Goal: Task Accomplishment & Management: Use online tool/utility

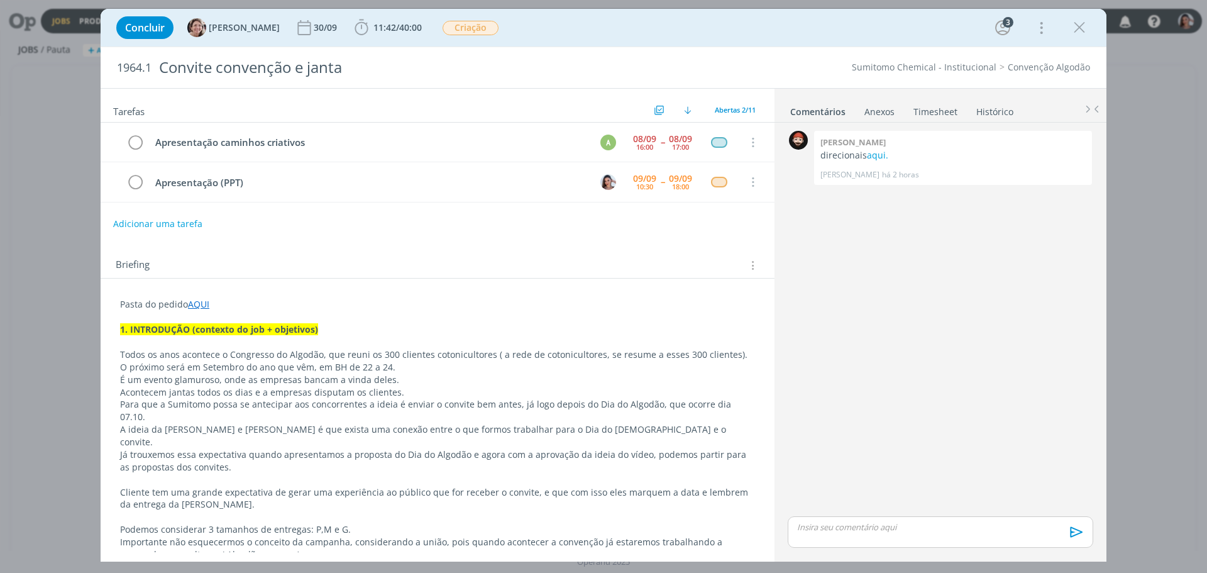
click at [515, 364] on p "O próximo será em Setembro do ano que vêm, em BH de 22 a 24." at bounding box center [437, 367] width 635 height 13
click at [503, 378] on p "É um evento glamuroso, onde as empresas bancam a vinda deles." at bounding box center [437, 380] width 635 height 13
click at [502, 391] on p "Acontecem jantas todos os dias e a empresas disputam os clientes." at bounding box center [437, 392] width 635 height 13
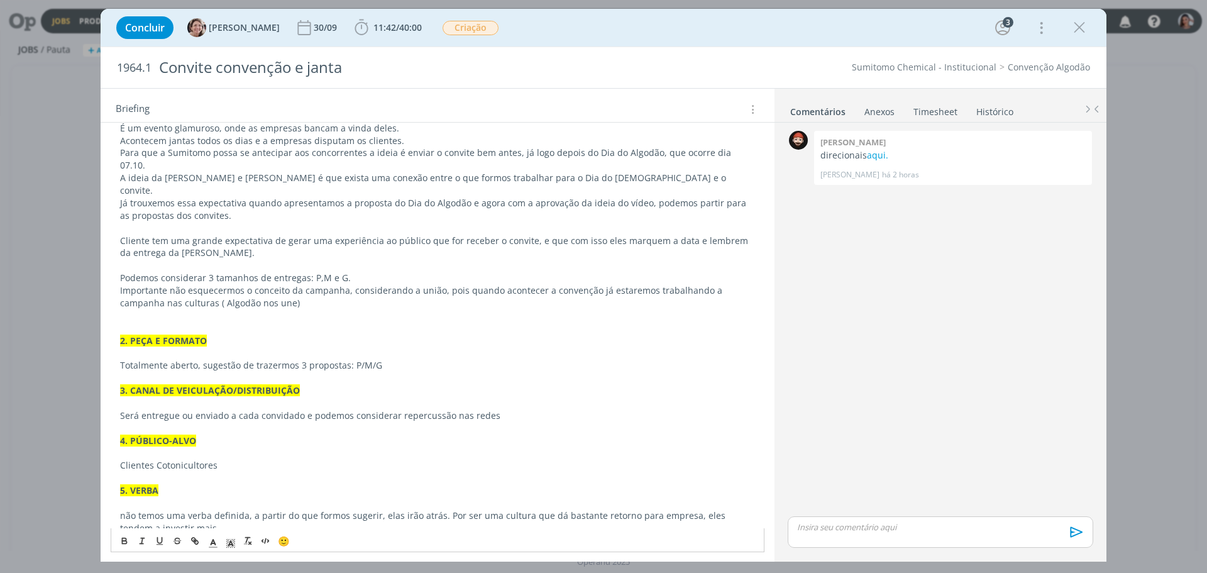
scroll to position [314, 0]
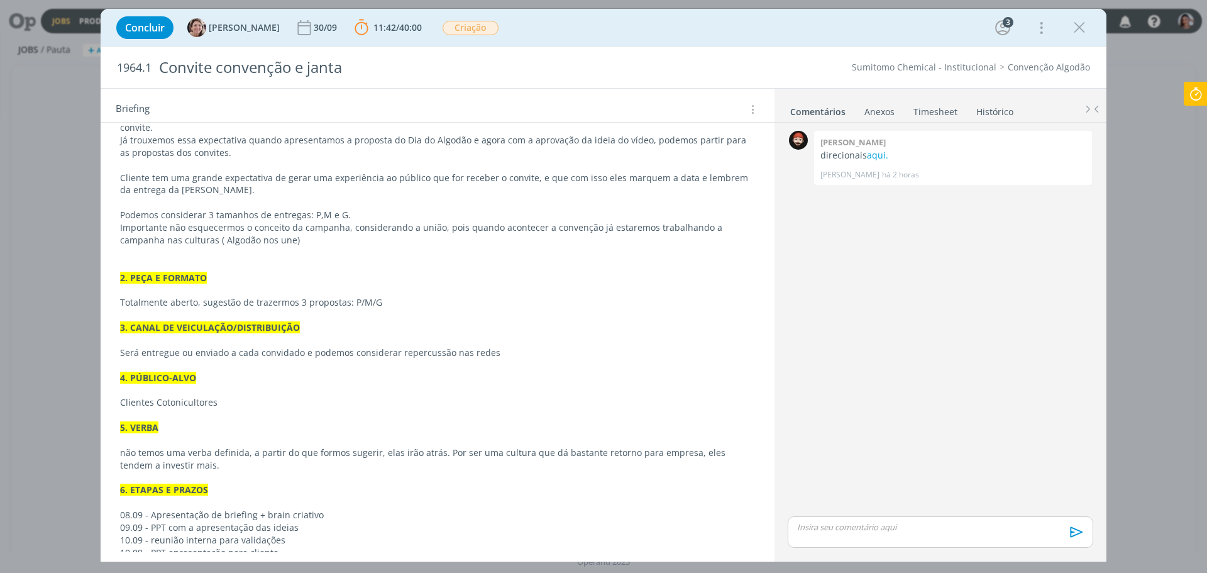
click at [402, 284] on p "dialog" at bounding box center [437, 290] width 635 height 13
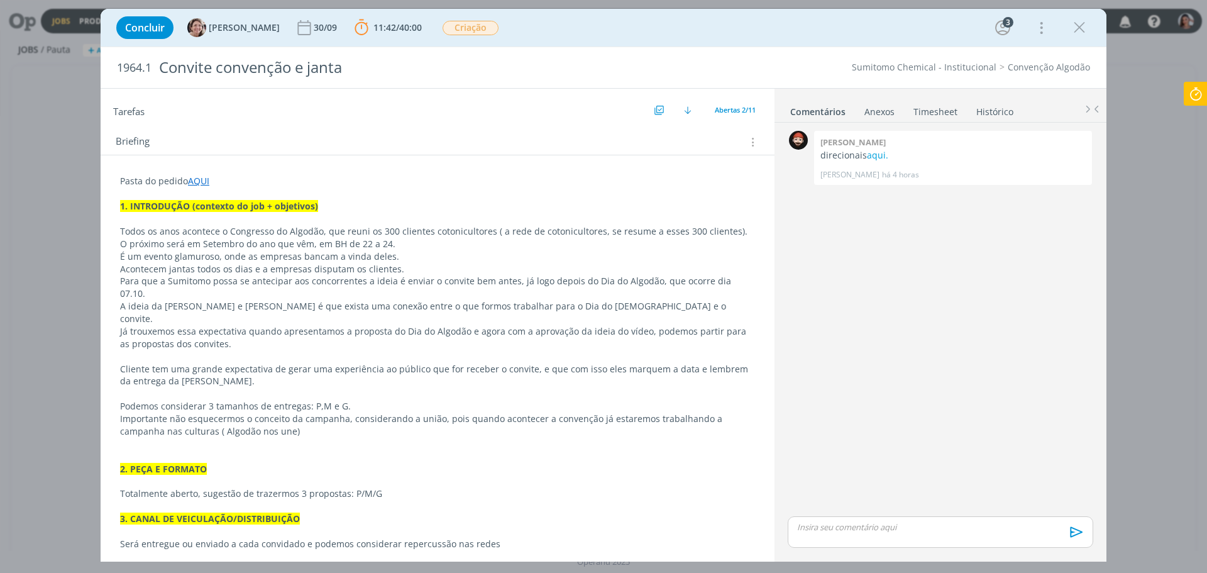
scroll to position [1, 0]
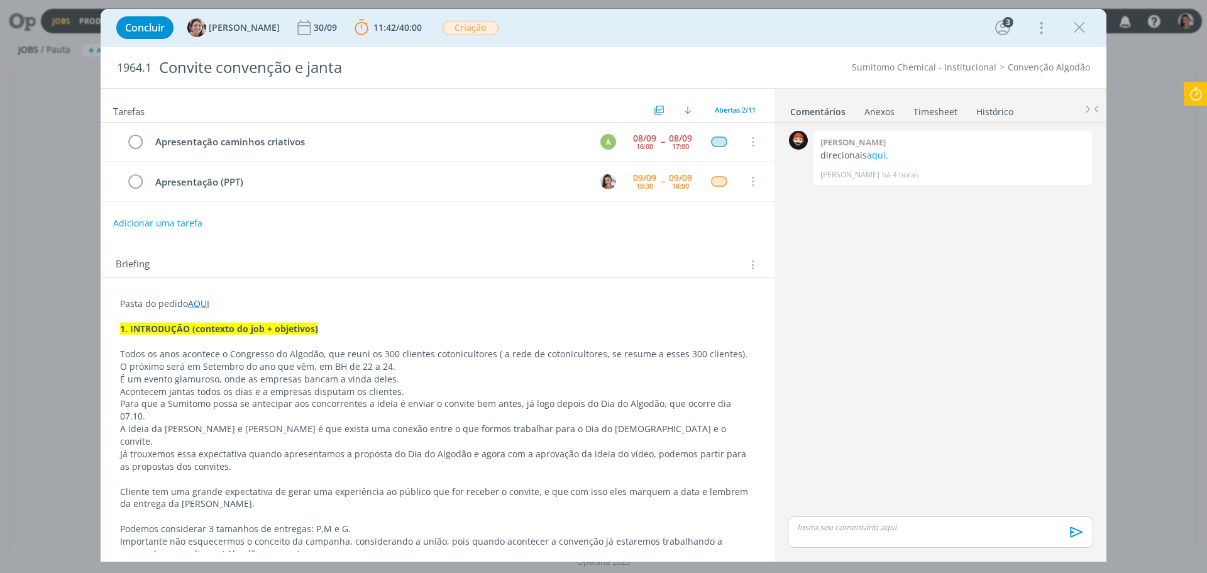
click at [190, 299] on link "AQUI" at bounding box center [198, 303] width 21 height 12
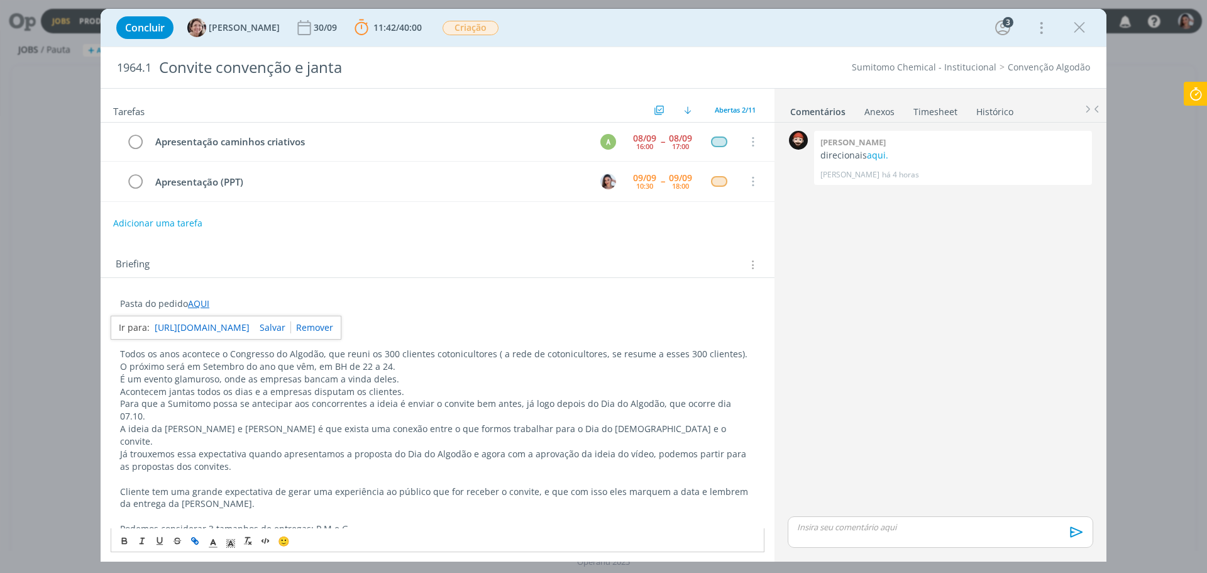
click at [245, 326] on link "https://sobeae.sharepoint.com/:f:/s/SOBEAE/Etko2_irai1PvQ2KUqwARyIBPpARcFC6CUoc…" at bounding box center [202, 327] width 95 height 16
click at [475, 387] on p "Acontecem jantas todos os dias e a empresas disputam os clientes." at bounding box center [437, 391] width 635 height 13
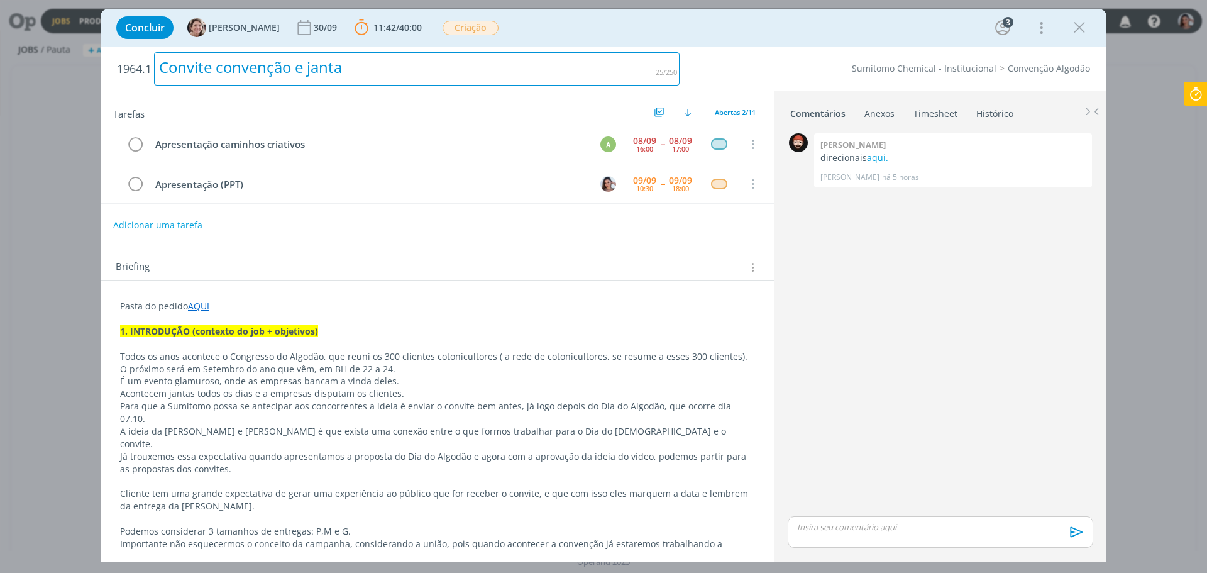
click at [272, 70] on div "Convite convenção e janta" at bounding box center [417, 68] width 526 height 33
copy div "Convite convenção e janta"
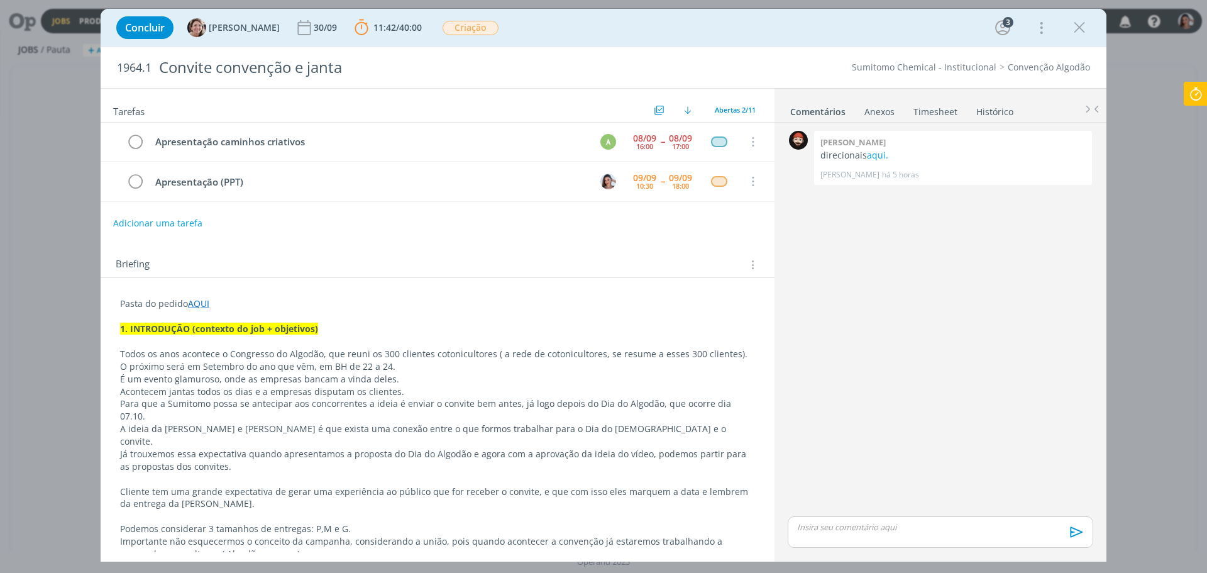
click at [345, 341] on p "dialog" at bounding box center [437, 341] width 635 height 13
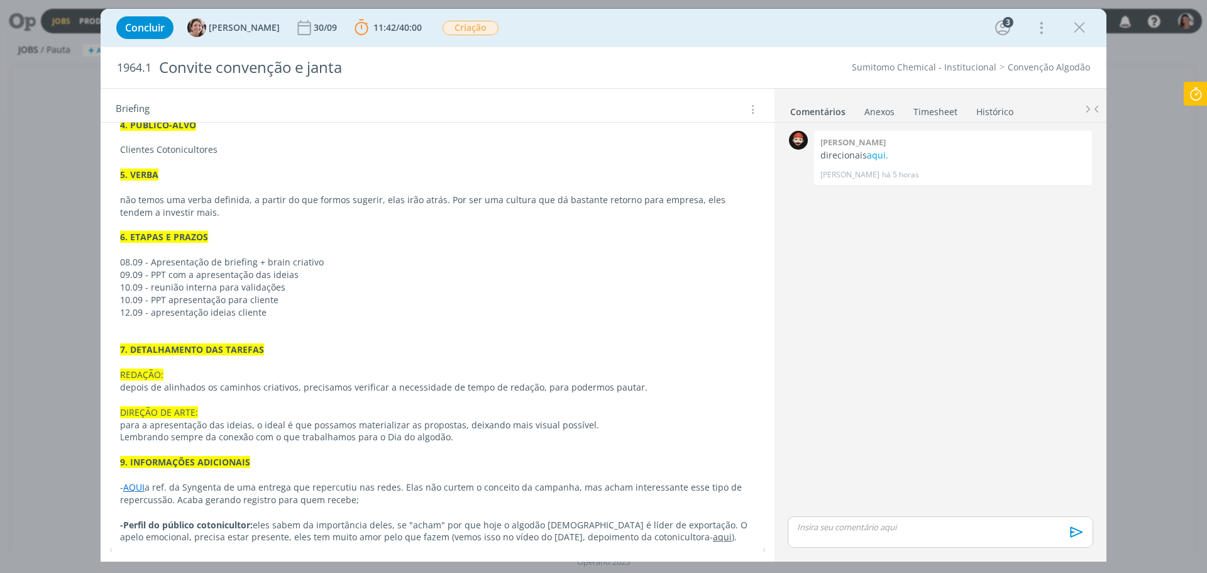
scroll to position [567, 0]
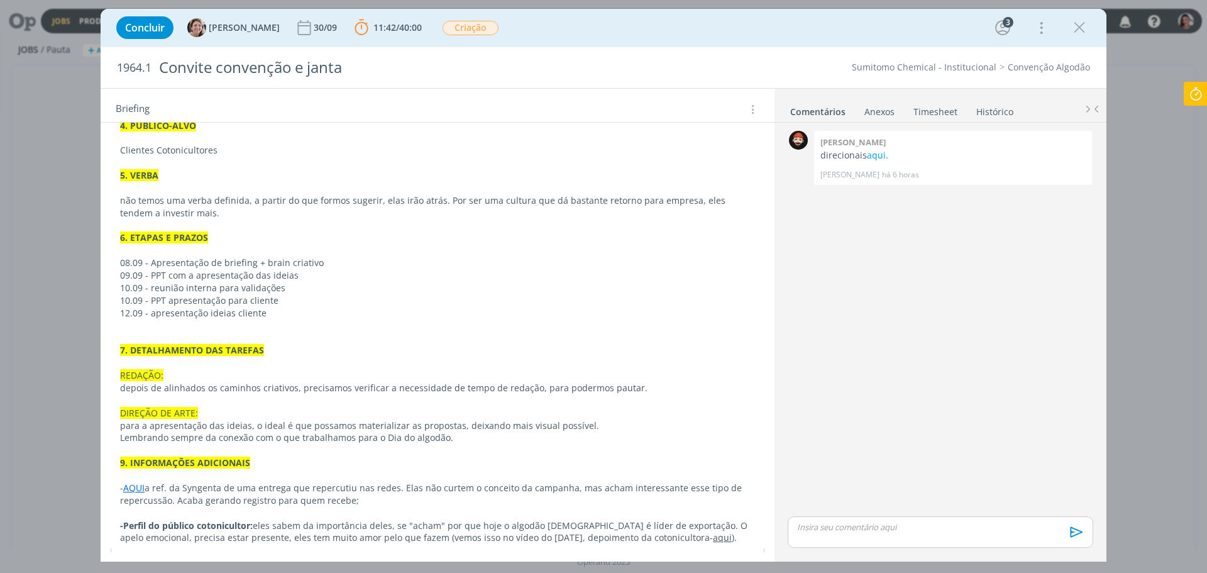
click at [501, 548] on div "🙂" at bounding box center [437, 559] width 653 height 23
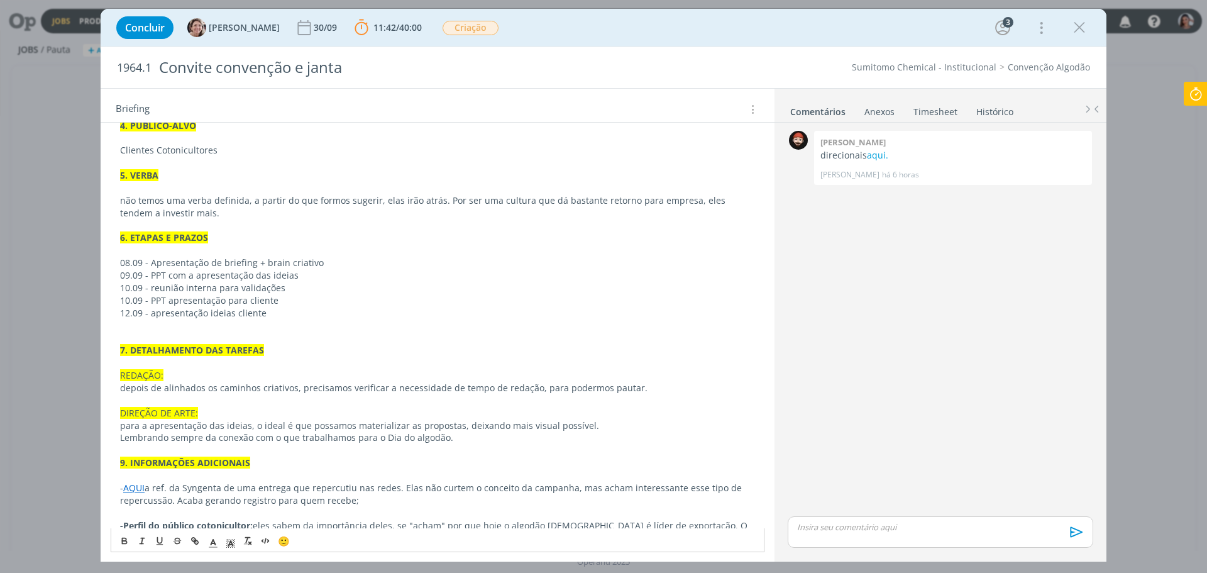
click at [576, 519] on span "eles sabem da importância deles, se "acham" por que hoje o algodão brasileiro é…" at bounding box center [435, 531] width 630 height 25
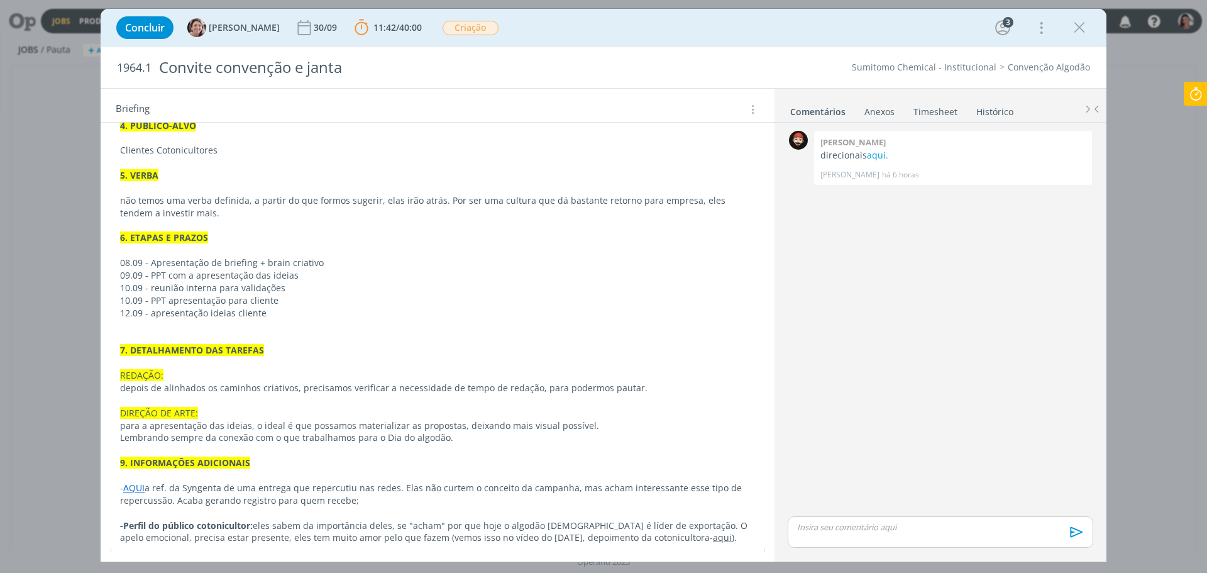
click at [1194, 90] on icon at bounding box center [1196, 94] width 23 height 25
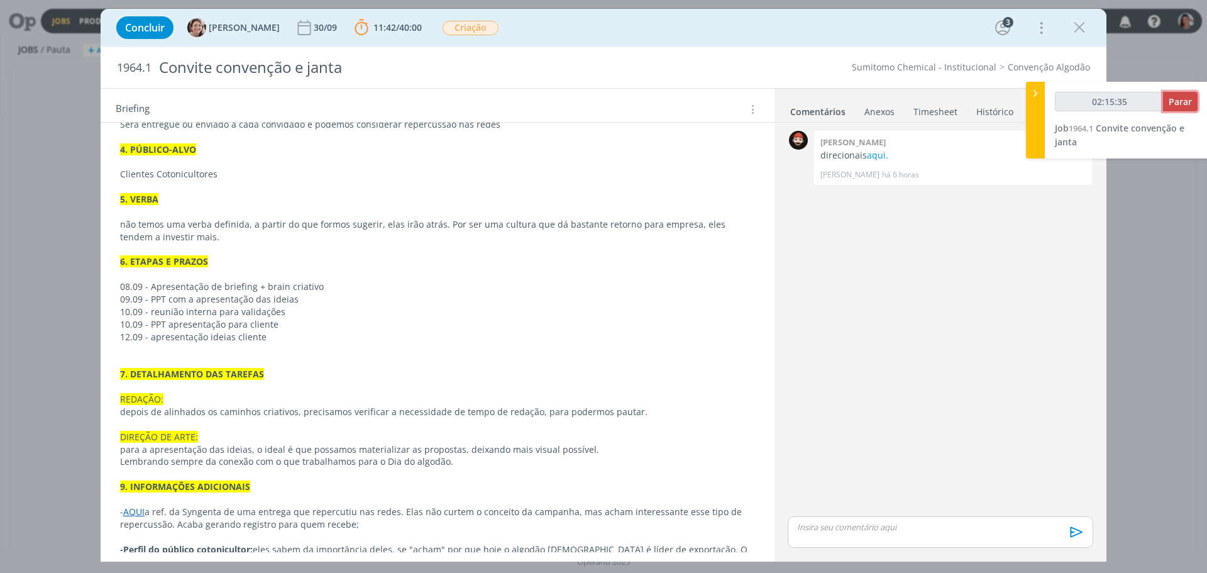
click at [1190, 96] on span "Parar" at bounding box center [1180, 102] width 23 height 12
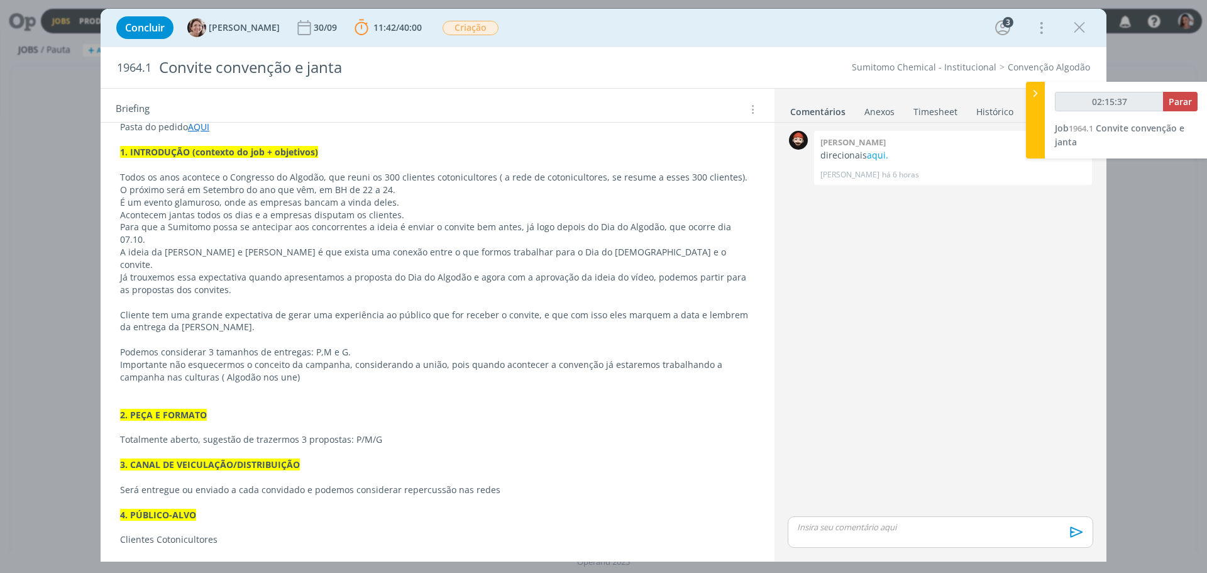
scroll to position [165, 0]
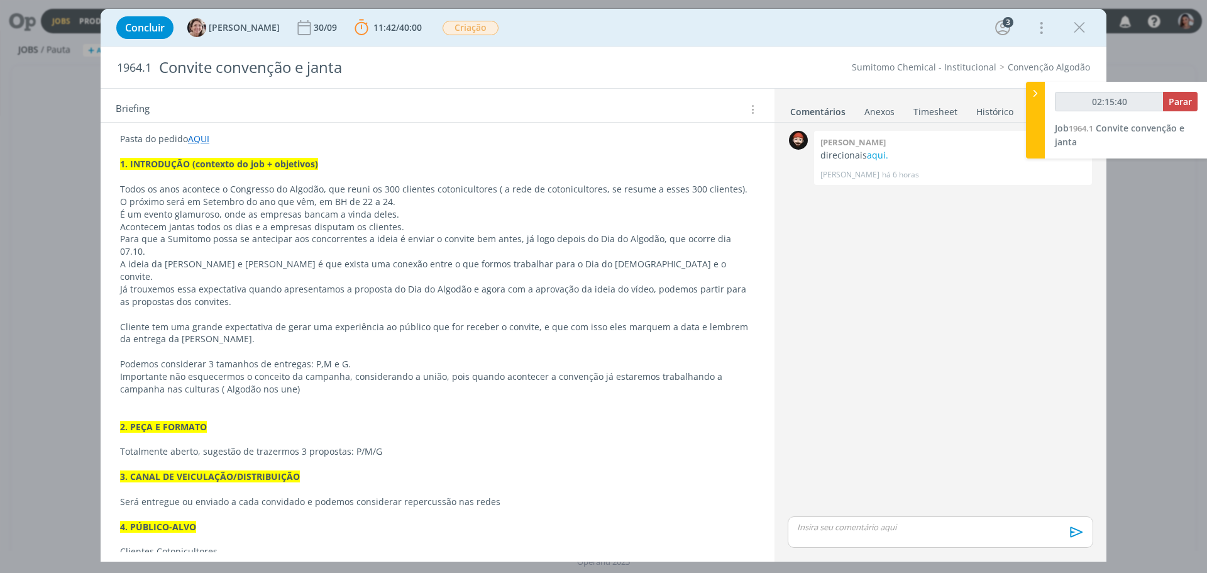
click at [200, 131] on div "Pasta do pedido AQUI 1. INTRODUÇÃO (contexto do job + objetivos) Todos os anos …" at bounding box center [438, 538] width 654 height 821
type input "02:16:00"
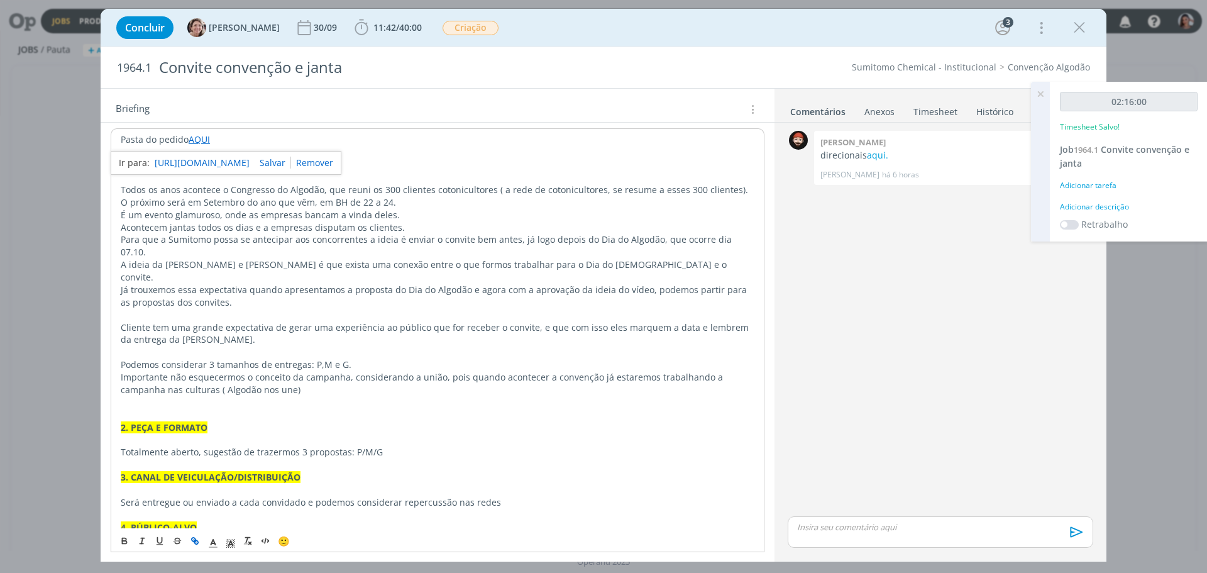
click at [250, 158] on link "https://sobeae.sharepoint.com/:f:/s/SOBEAE/Etko2_irai1PvQ2KUqwARyIBPpARcFC6CUoc…" at bounding box center [202, 163] width 95 height 16
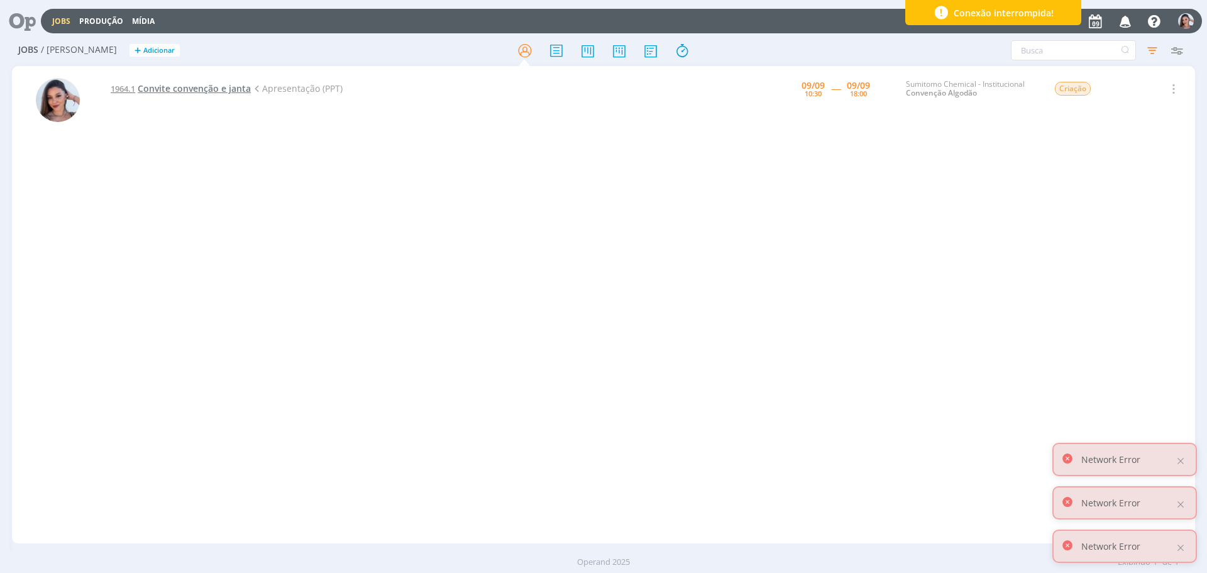
click at [154, 87] on span "Convite convenção e janta" at bounding box center [194, 88] width 113 height 12
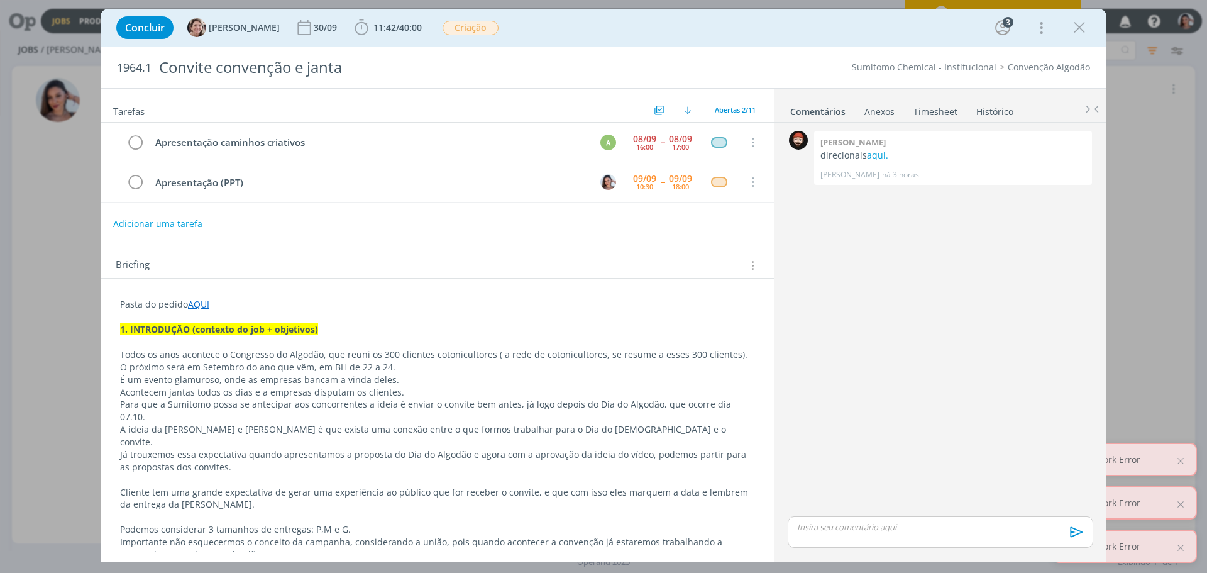
click at [440, 367] on p "O próximo será em Setembro do ano que vêm, em BH de 22 a 24." at bounding box center [437, 367] width 635 height 13
click at [386, 36] on span "11:42 / 40:00" at bounding box center [388, 27] width 72 height 19
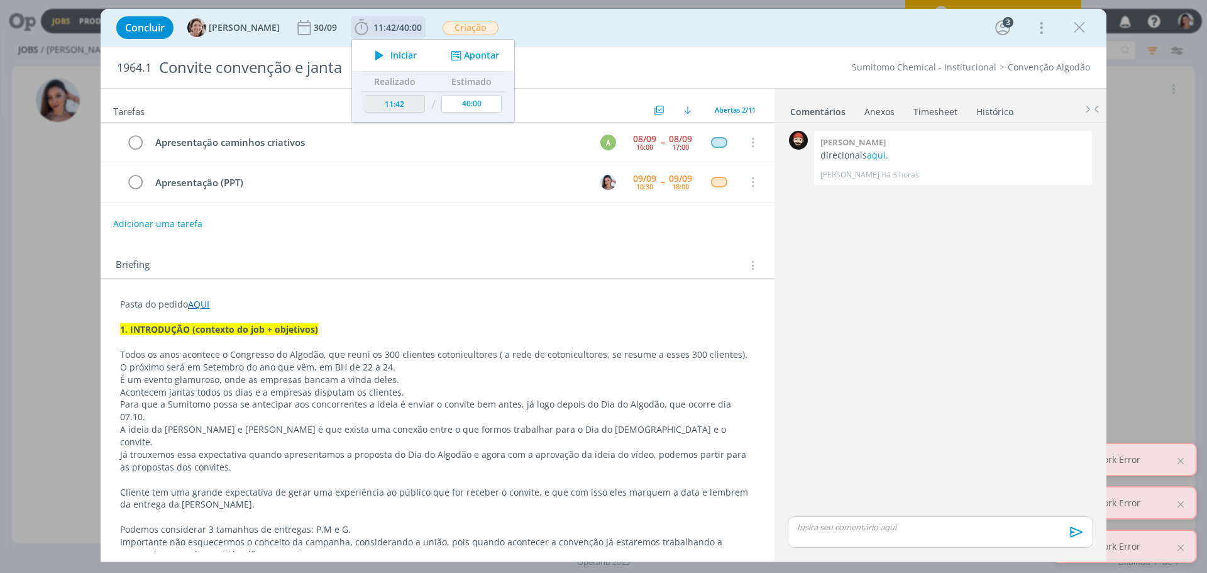
click at [393, 54] on span "Iniciar" at bounding box center [404, 55] width 26 height 9
click at [616, 474] on p "dialog" at bounding box center [437, 480] width 635 height 13
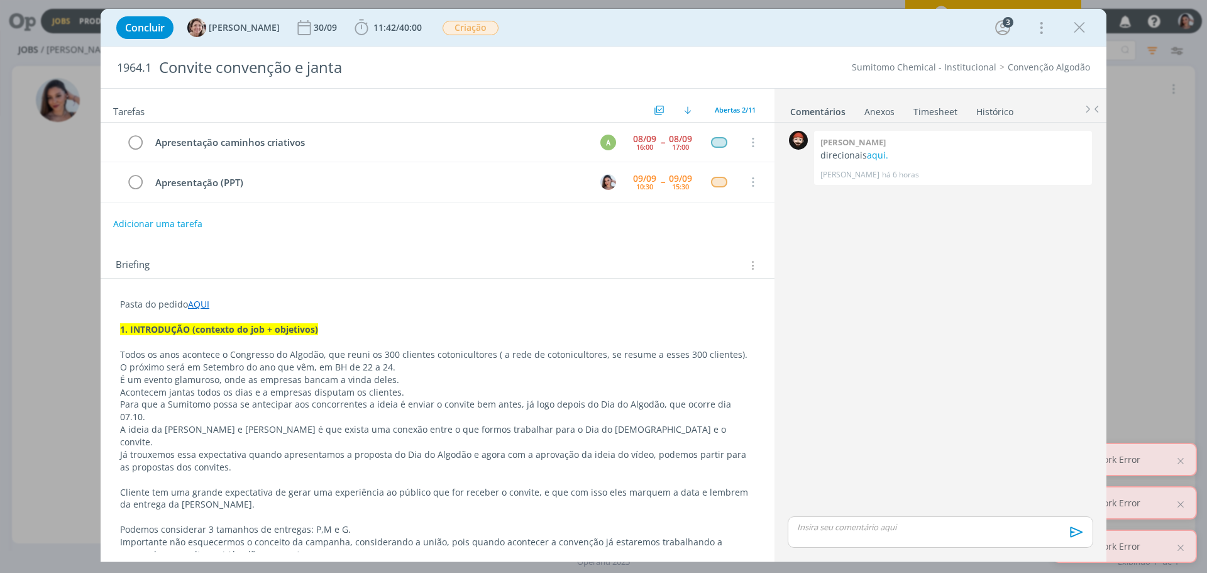
click at [856, 540] on div "dialog" at bounding box center [941, 531] width 306 height 31
click at [858, 515] on body "Jobs Produção Mídia Notificações Central de Ajuda Área de Membros Implantação o…" at bounding box center [603, 286] width 1207 height 573
click at [858, 515] on div "@wi" at bounding box center [941, 507] width 306 height 31
click at [841, 521] on span "[PERSON_NAME]" at bounding box center [866, 521] width 78 height 14
click at [948, 515] on span "[PERSON_NAME]" at bounding box center [938, 521] width 78 height 14
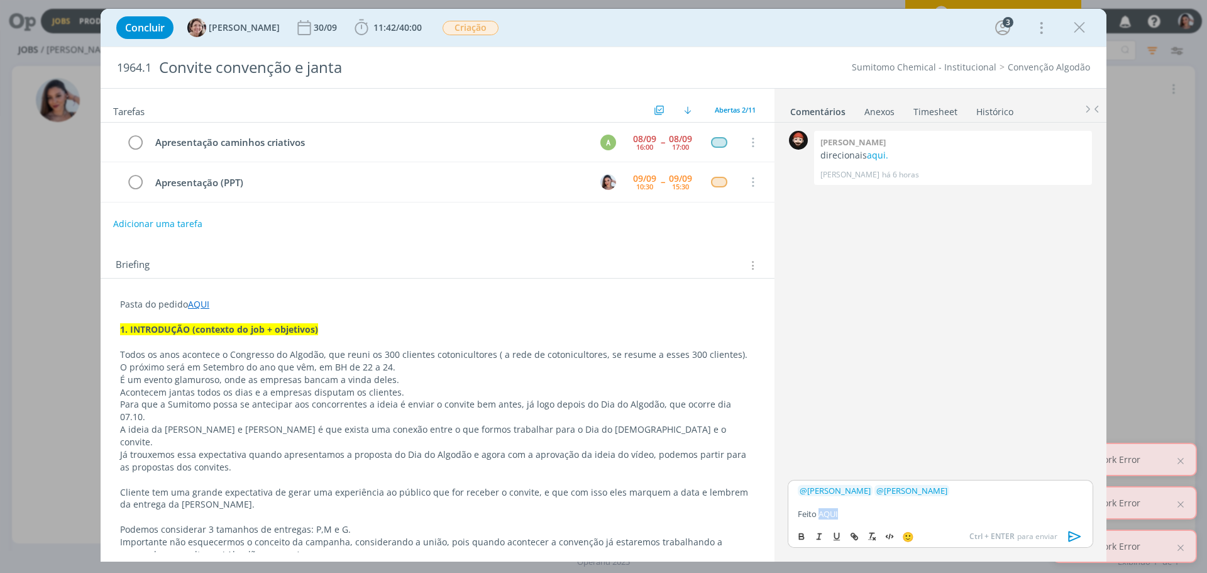
drag, startPoint x: 854, startPoint y: 518, endPoint x: 820, endPoint y: 512, distance: 34.4
click at [820, 512] on p "Feito AQUI" at bounding box center [940, 513] width 285 height 11
click at [853, 535] on line "dialog" at bounding box center [854, 536] width 3 height 3
paste input "https://sobeae.sharepoint.com/:f:/s/SOBEAE/EulQ5_3OlMtKkF4hthdDErkBCQmQHxP0mixL…"
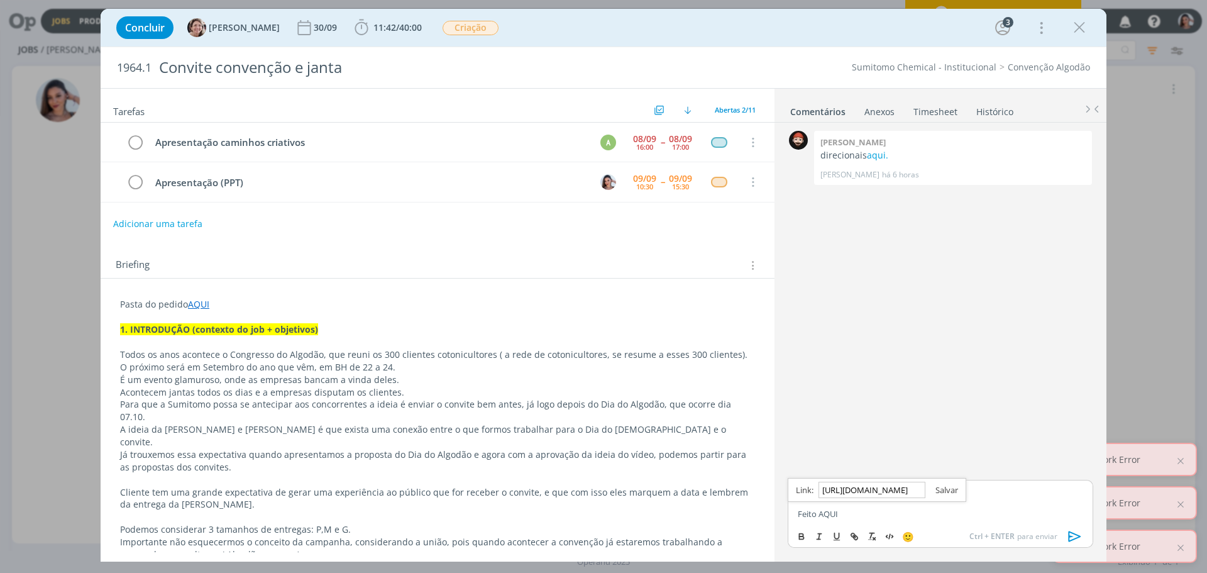
type input "https://sobeae.sharepoint.com/:f:/s/SOBEAE/EulQ5_3OlMtKkF4hthdDErkBCQmQHxP0mixL…"
click at [953, 484] on link "dialog" at bounding box center [942, 489] width 33 height 11
click at [956, 491] on p "﻿ @ William Meurer ﻿ ﻿ @ Aline Jackisch ﻿" at bounding box center [940, 490] width 285 height 11
click at [975, 521] on div "﻿ @ William Meurer ﻿ ﻿ @ Aline Jackisch ﻿ Feito AQUI" at bounding box center [941, 502] width 306 height 44
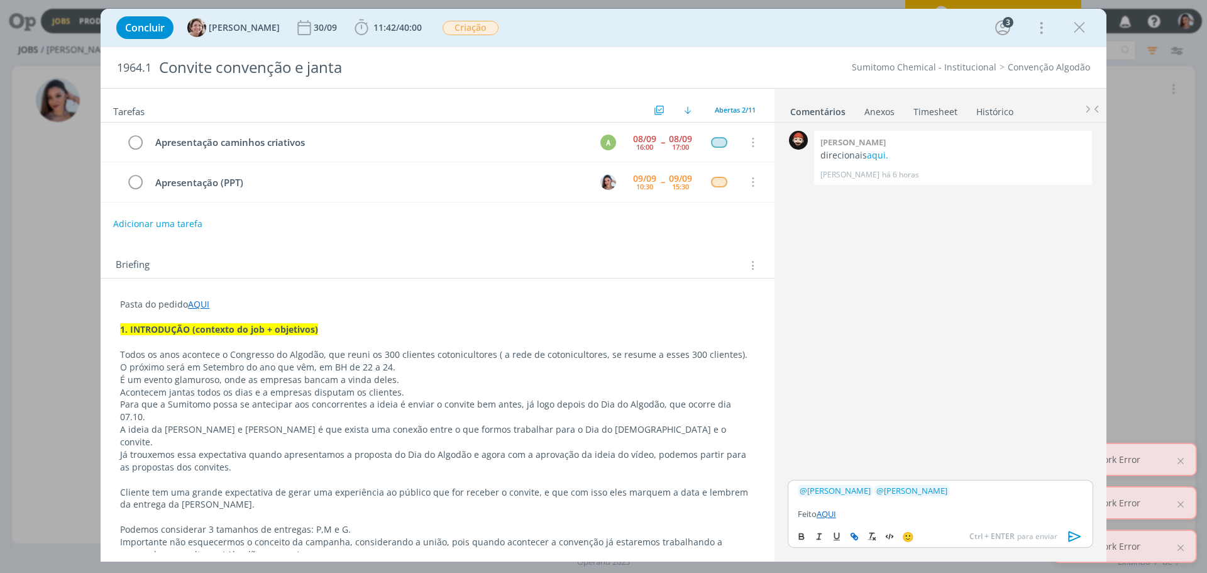
click at [1072, 541] on icon "dialog" at bounding box center [1075, 536] width 19 height 19
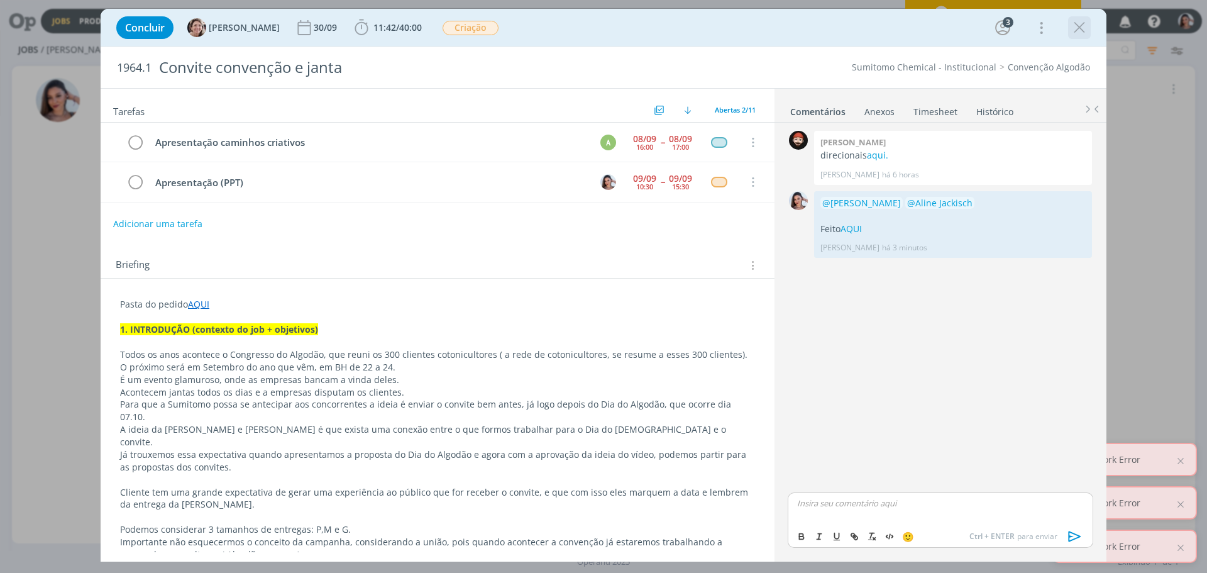
click at [1074, 30] on icon "dialog" at bounding box center [1079, 27] width 19 height 19
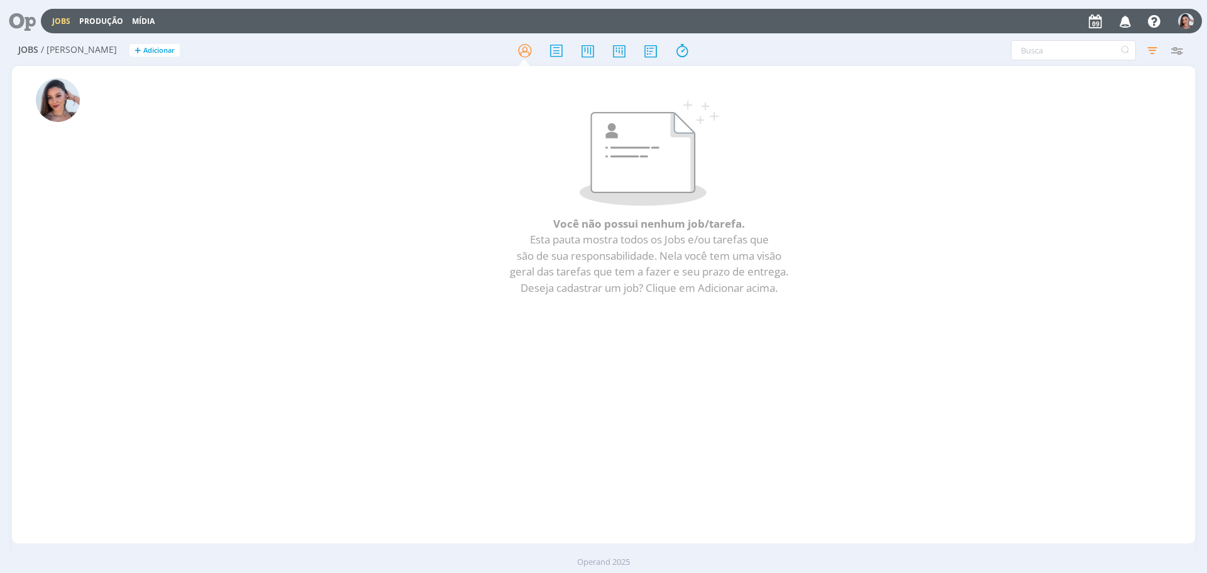
click at [29, 14] on icon at bounding box center [18, 21] width 26 height 25
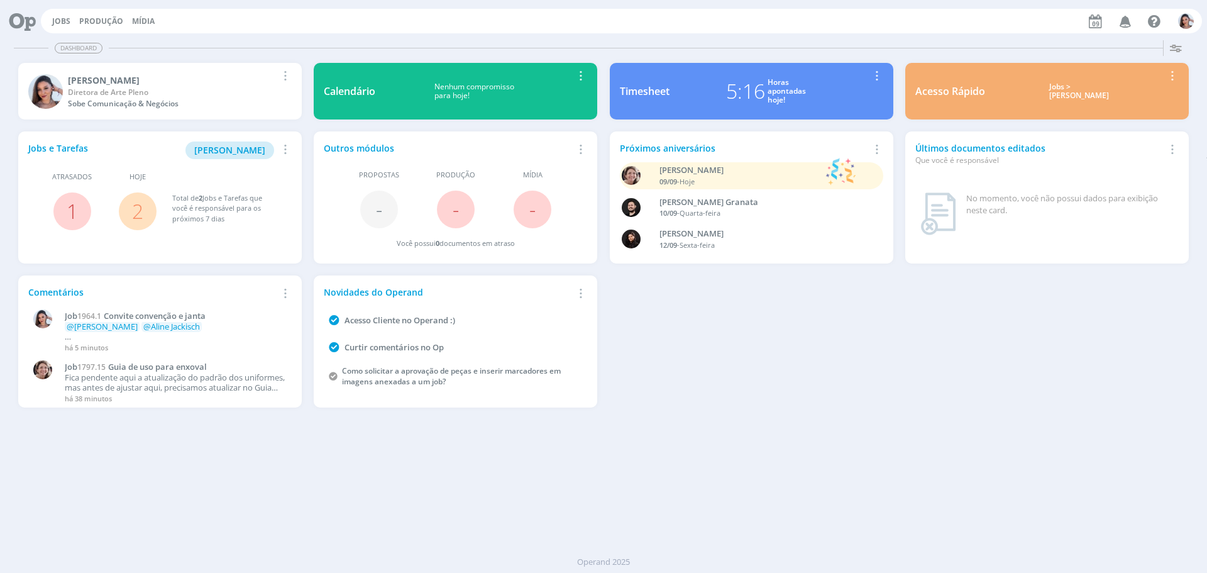
click at [140, 204] on link "2" at bounding box center [137, 210] width 11 height 27
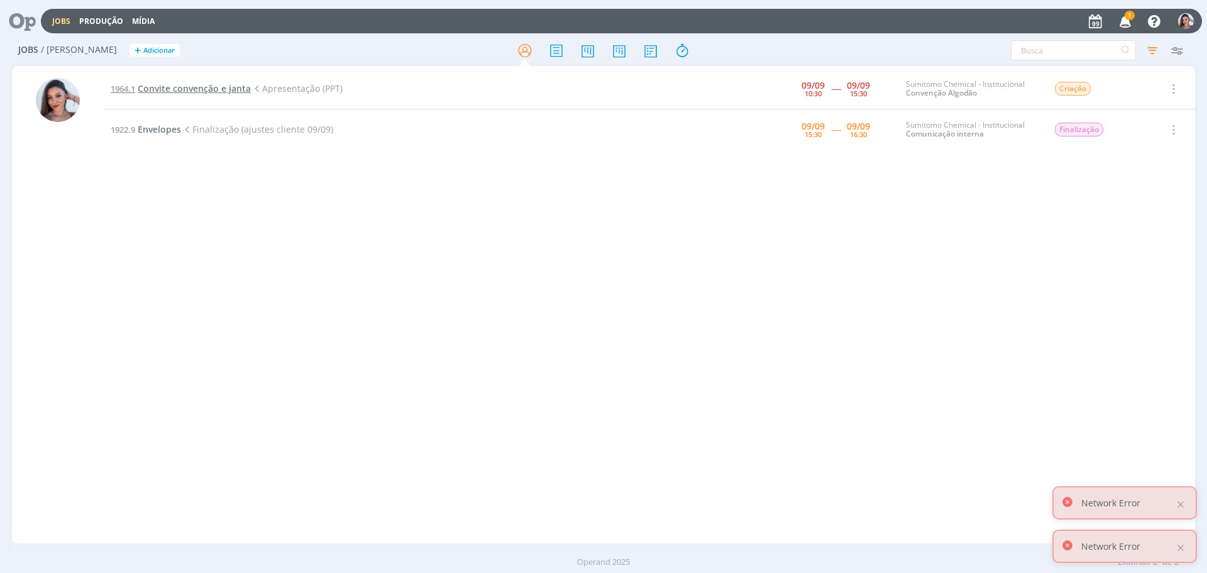
click at [182, 90] on span "Convite convenção e janta" at bounding box center [194, 88] width 113 height 12
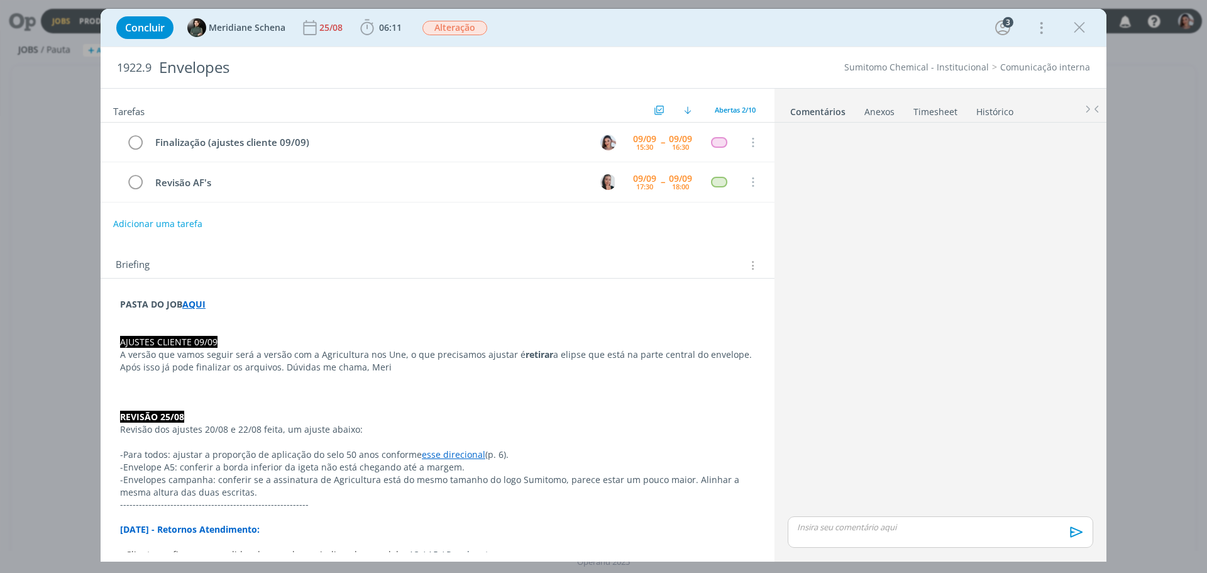
scroll to position [496, 0]
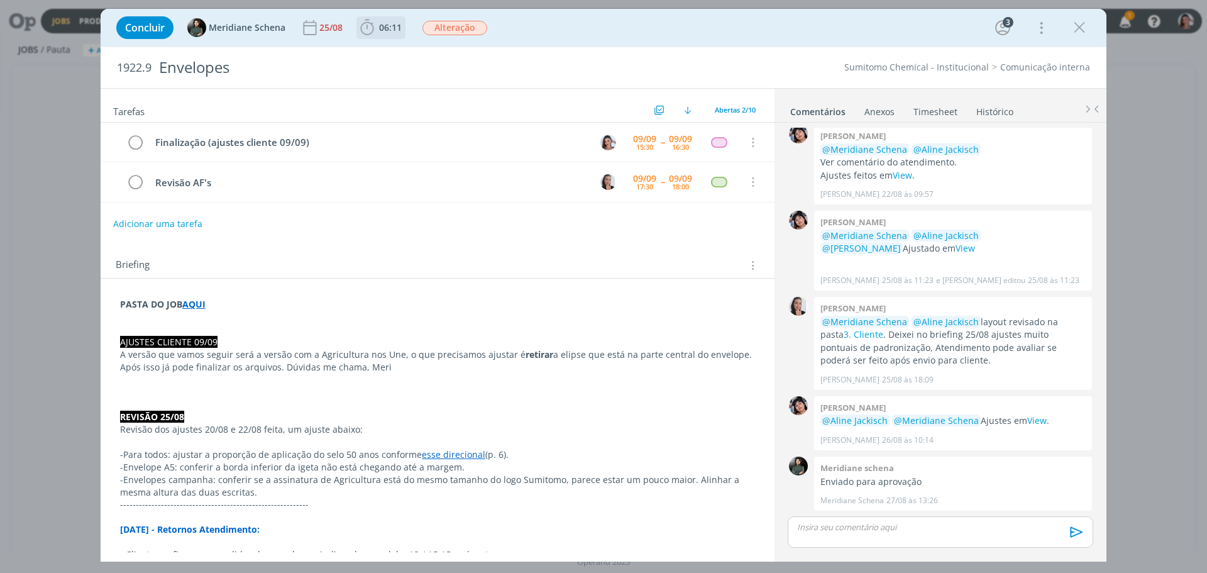
click at [391, 36] on span "06:11" at bounding box center [381, 27] width 47 height 19
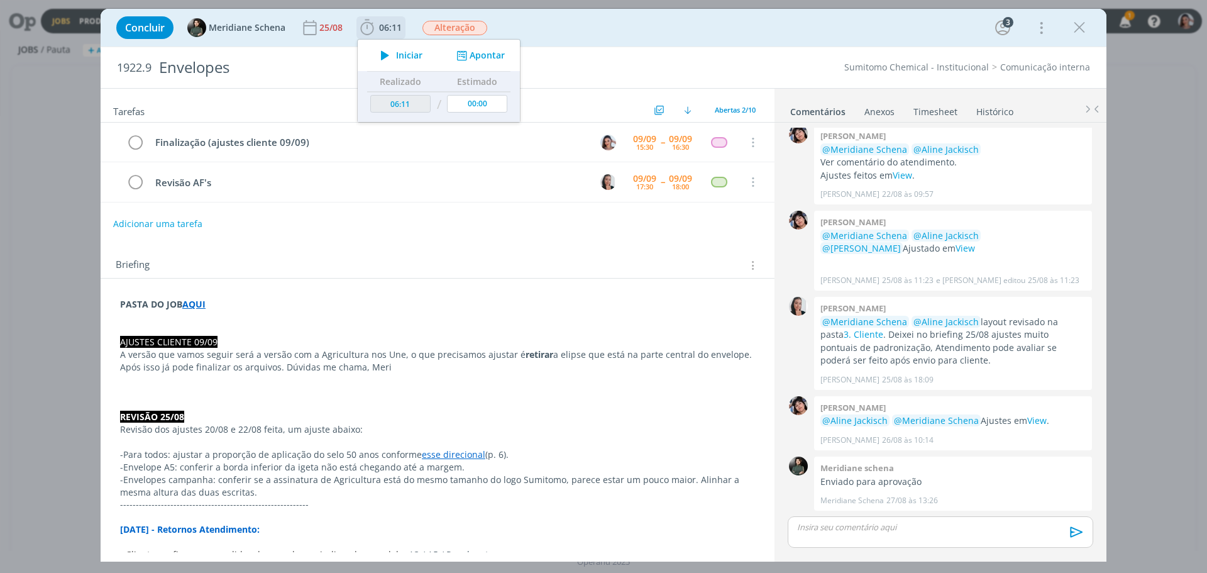
click at [401, 63] on button "Iniciar" at bounding box center [399, 56] width 50 height 18
click at [401, 53] on span "Iniciar" at bounding box center [409, 55] width 26 height 9
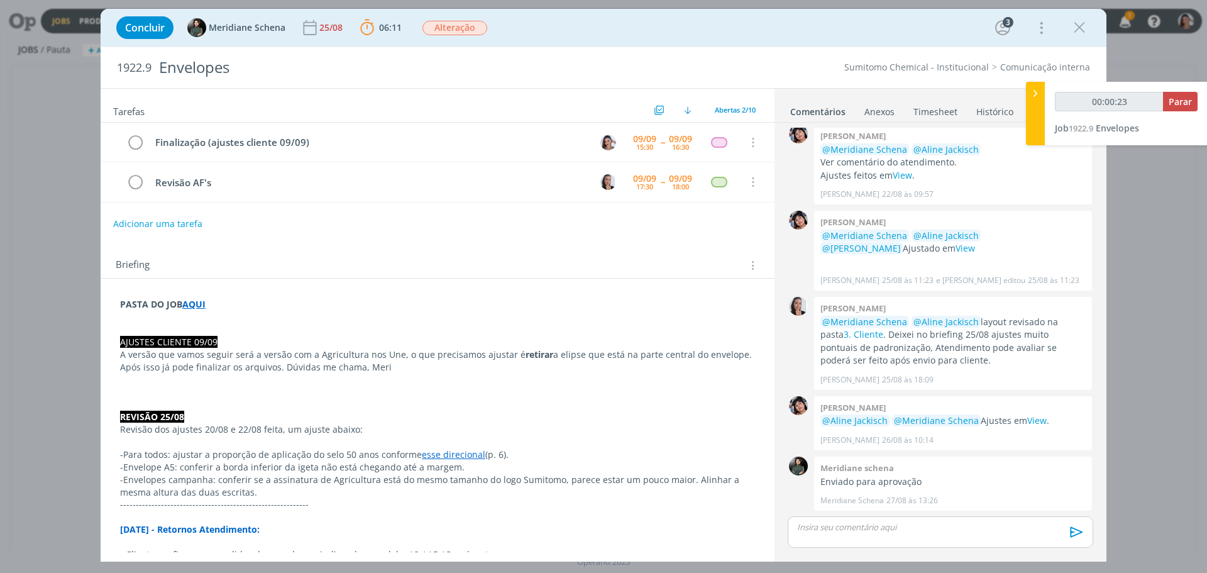
click at [380, 413] on p "REVISÃO 25/08" at bounding box center [437, 417] width 635 height 13
click at [192, 302] on strong "AQUI" at bounding box center [193, 304] width 23 height 12
click at [223, 324] on link "[URL][DOMAIN_NAME]" at bounding box center [202, 328] width 95 height 16
click at [397, 388] on p "dialog" at bounding box center [437, 392] width 635 height 13
type input "00:23:11"
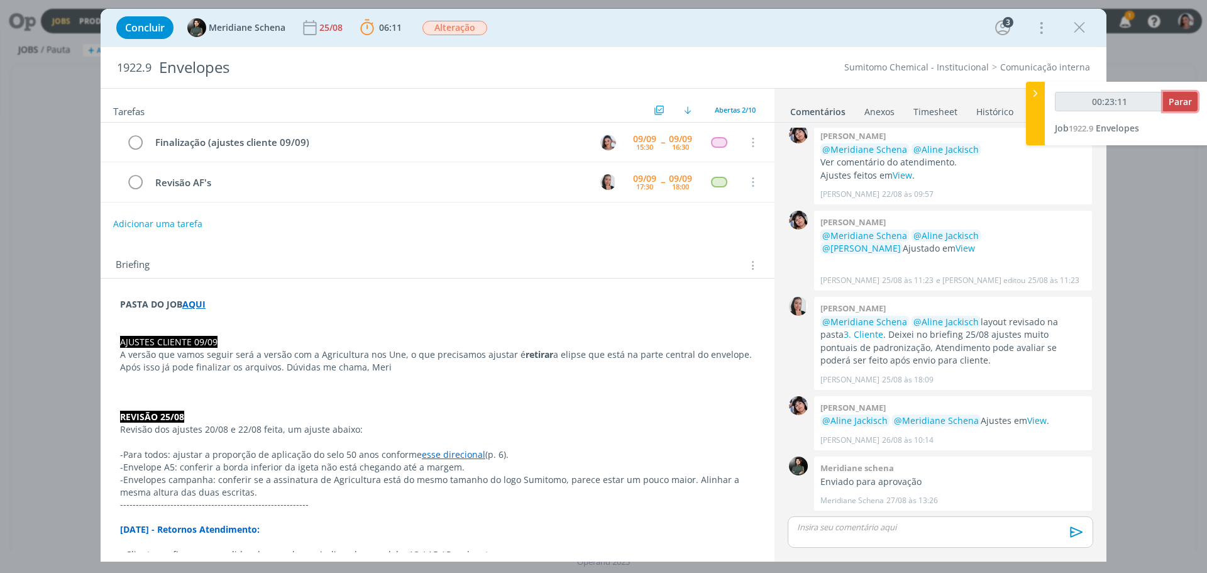
click at [1178, 102] on span "Parar" at bounding box center [1180, 102] width 23 height 12
